Goal: Task Accomplishment & Management: Complete application form

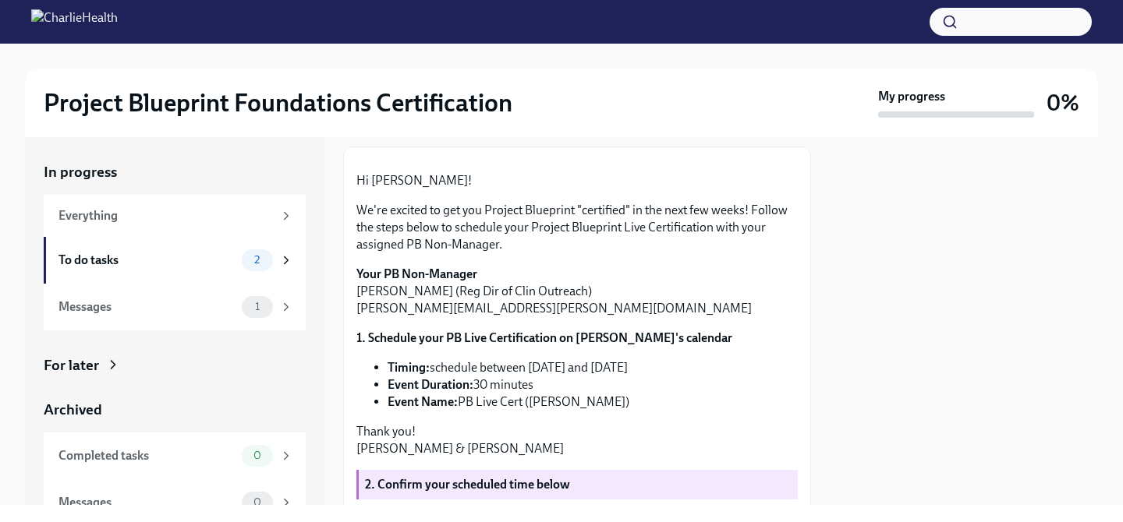
scroll to position [391, 0]
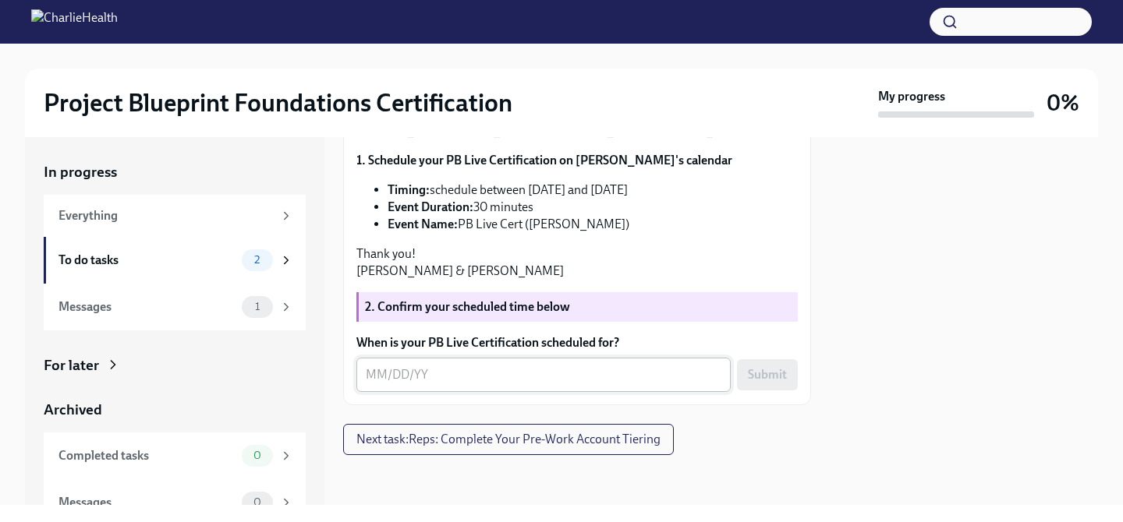
click at [380, 376] on textarea "When is your PB Live Certification scheduled for?" at bounding box center [544, 375] width 356 height 19
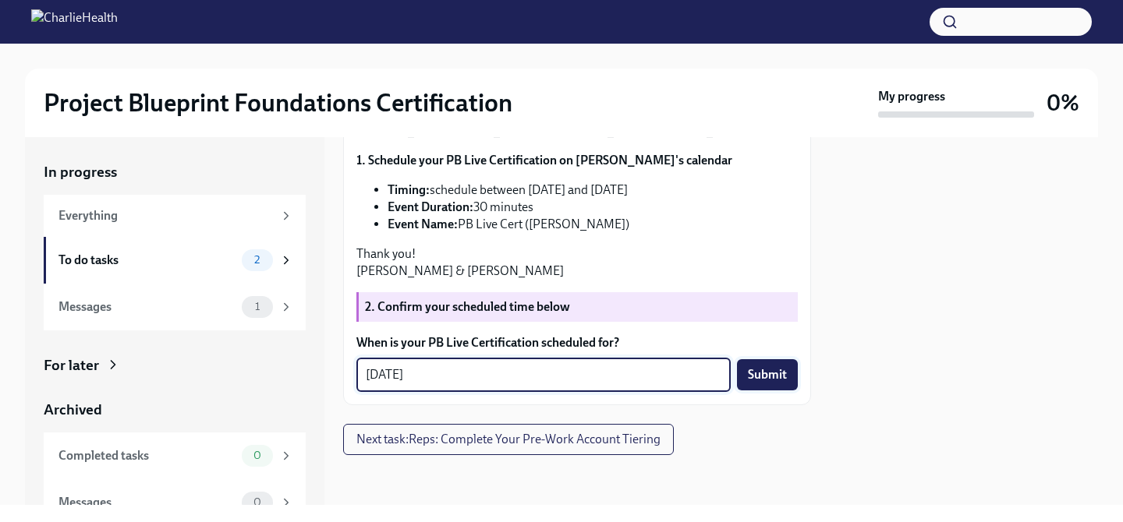
type textarea "[DATE]"
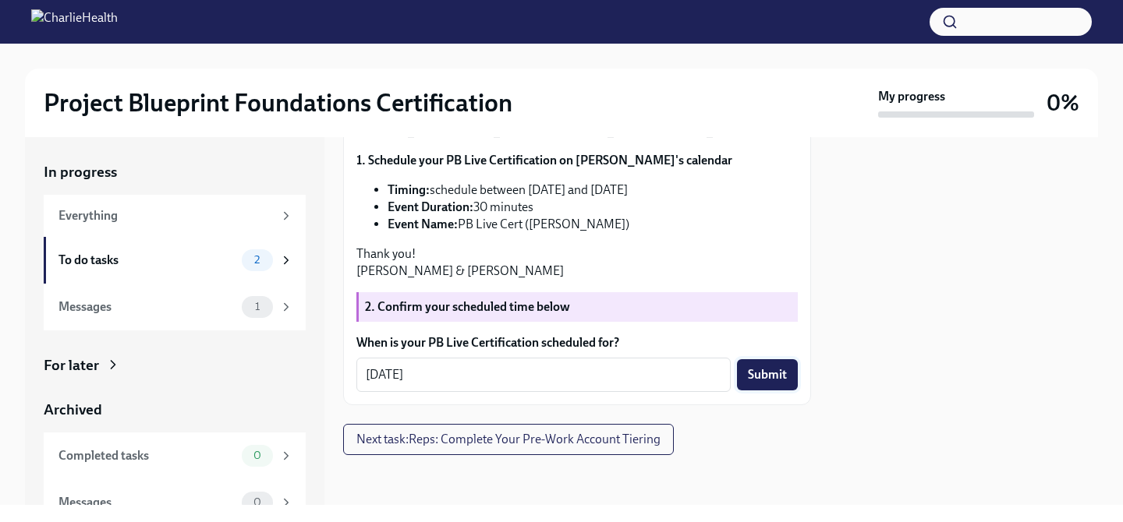
click at [777, 378] on span "Submit" at bounding box center [767, 375] width 39 height 16
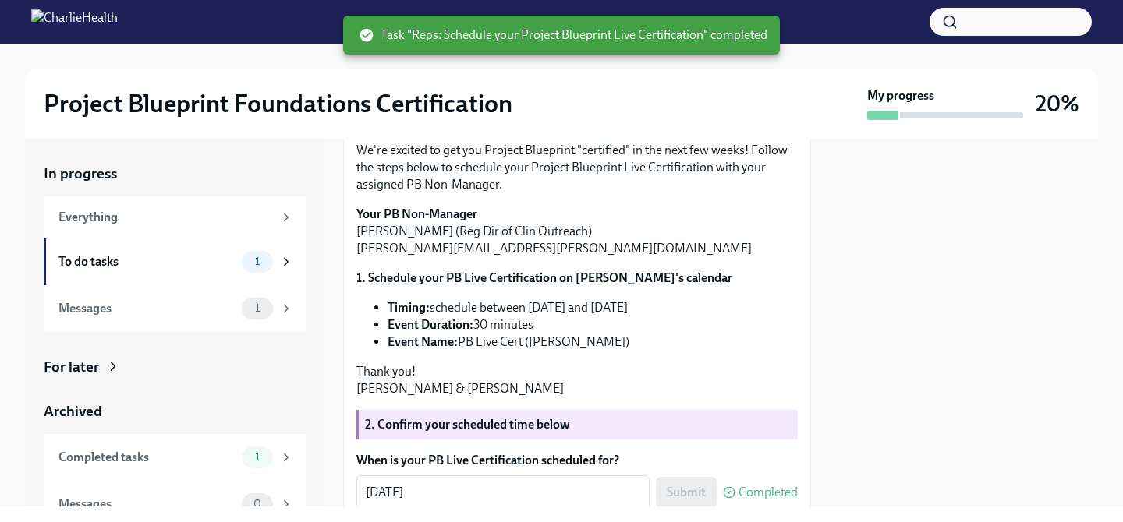
scroll to position [174, 0]
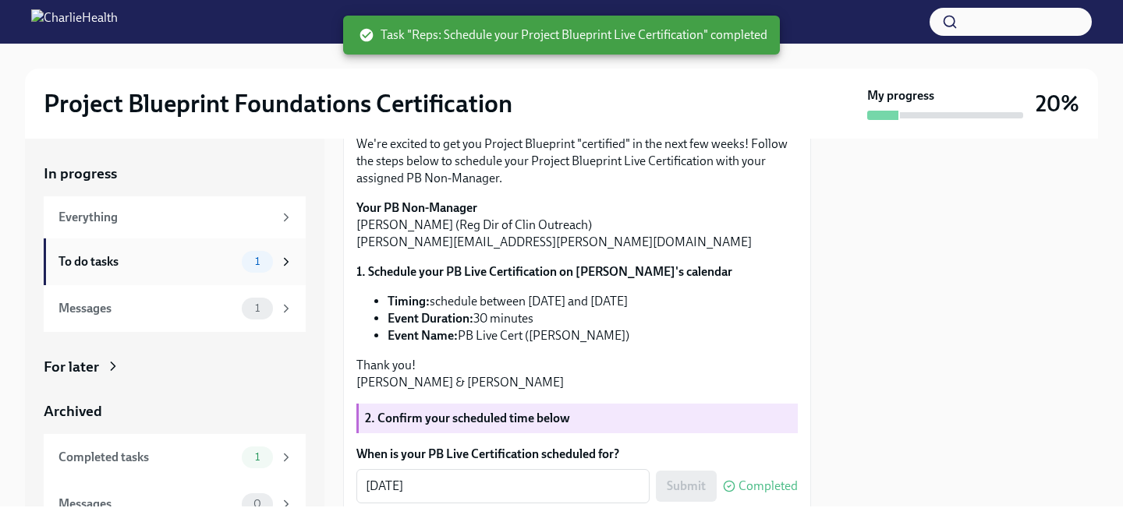
click at [172, 262] on div "To do tasks" at bounding box center [146, 261] width 177 height 17
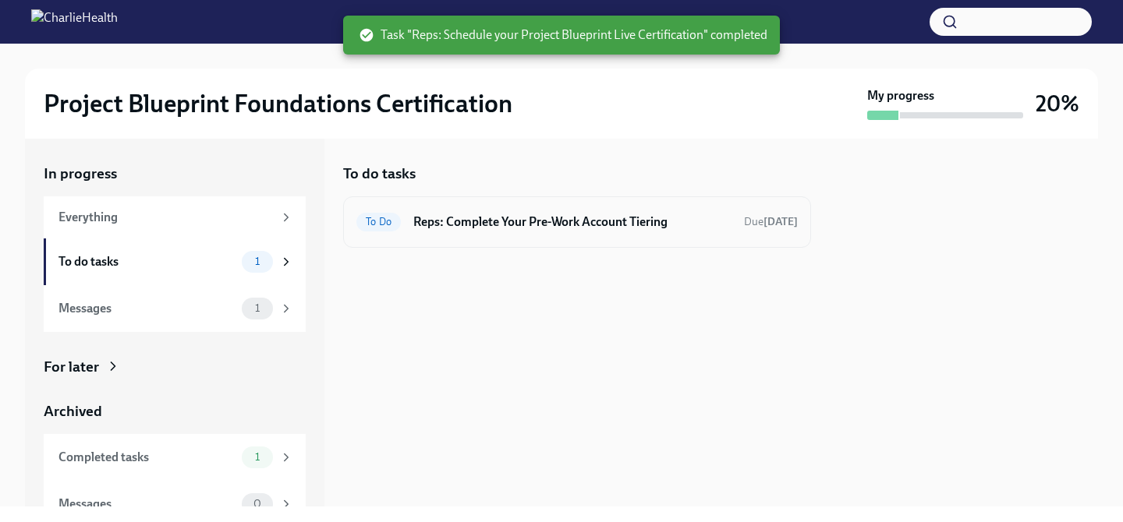
click at [509, 221] on h6 "Reps: Complete Your Pre-Work Account Tiering" at bounding box center [572, 222] width 318 height 17
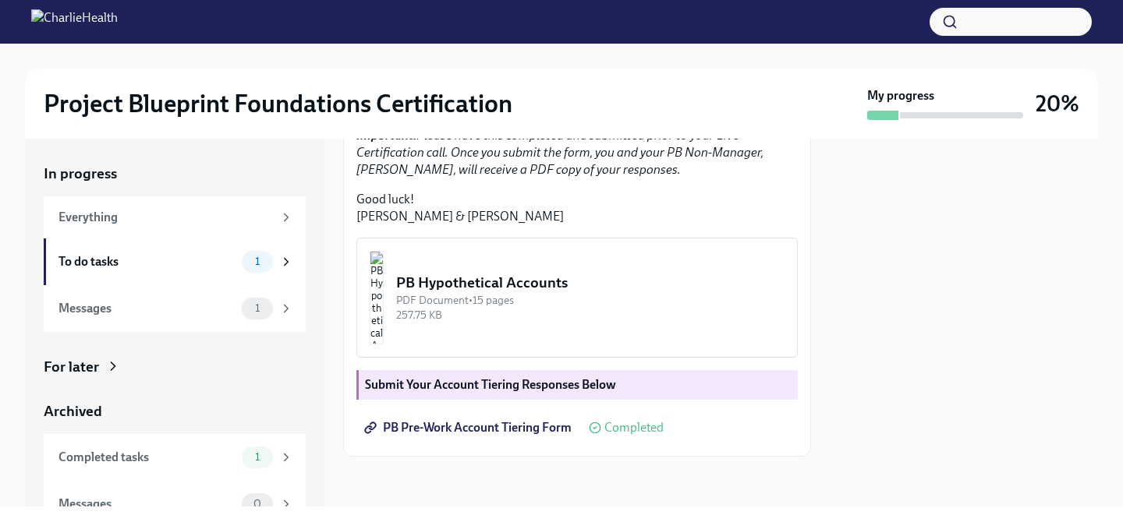
scroll to position [465, 0]
click at [193, 305] on div "Messages" at bounding box center [146, 308] width 177 height 17
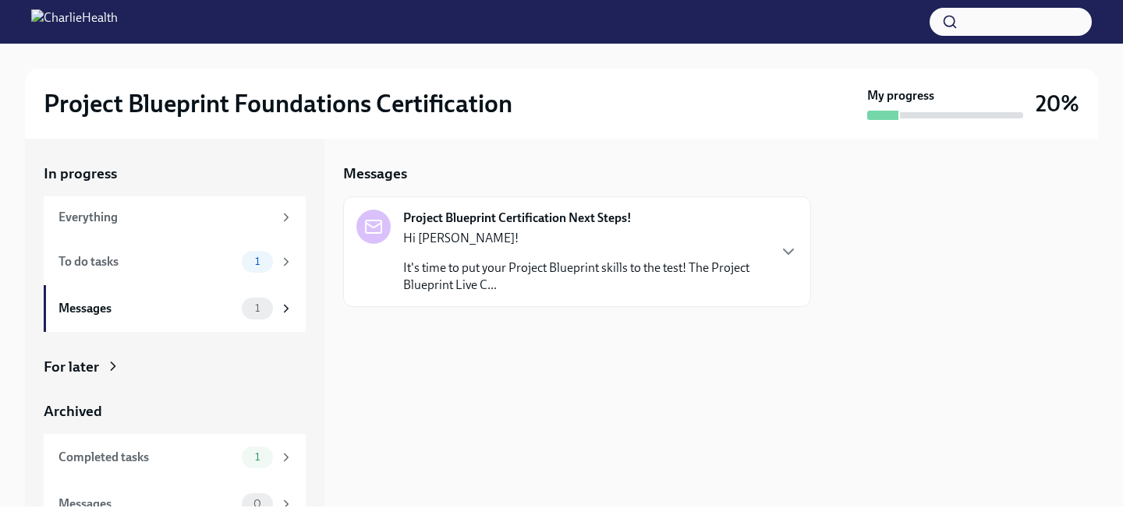
click at [416, 272] on p "It's time to put your Project Blueprint skills to the test! The Project Bluepri…" at bounding box center [584, 277] width 363 height 34
